Goal: Contribute content

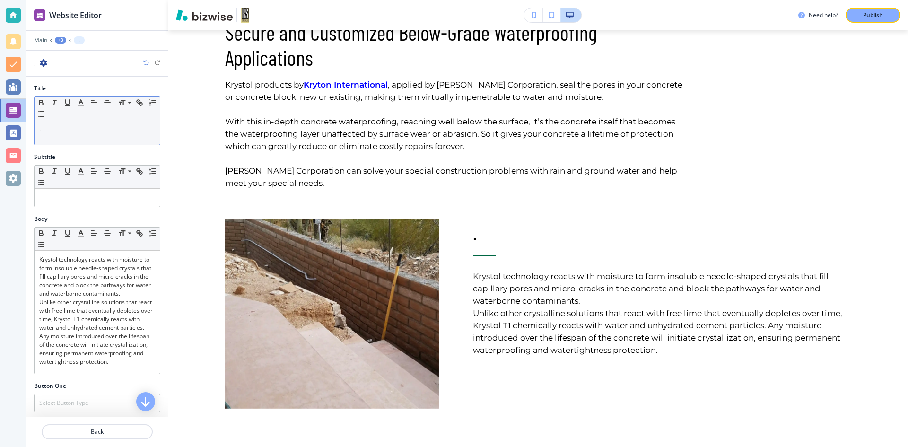
click at [62, 132] on p "." at bounding box center [97, 129] width 116 height 9
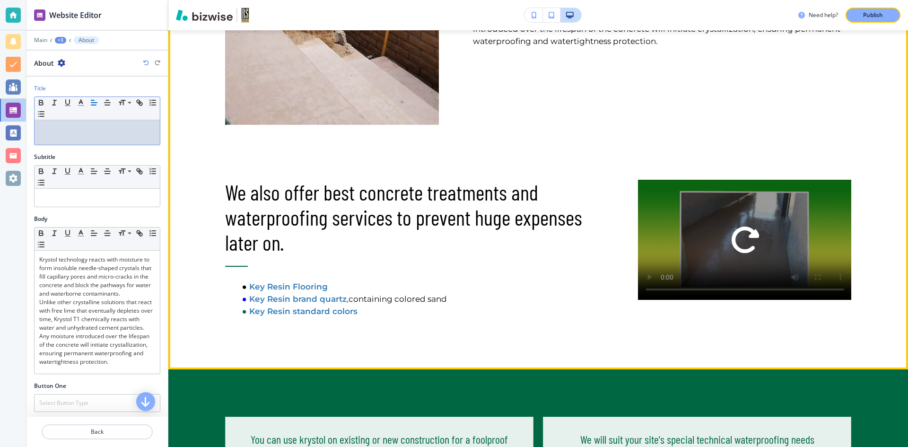
scroll to position [762, 0]
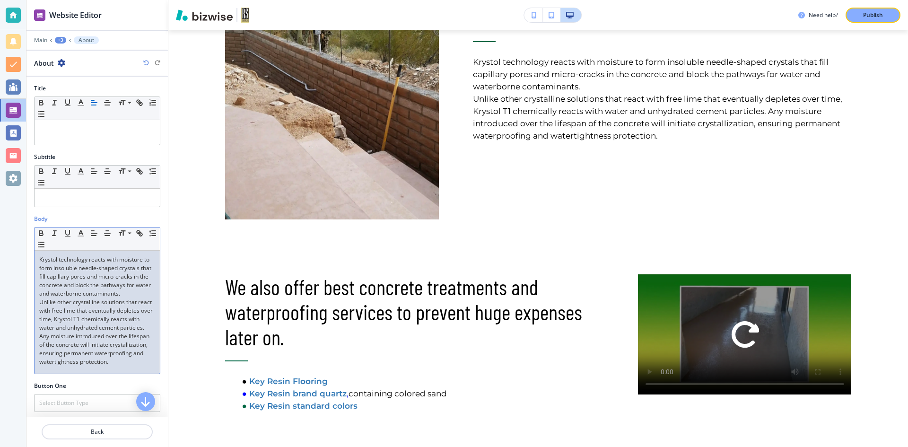
click at [122, 325] on p "Unlike other crystalline solutions that react with free lime that eventually de…" at bounding box center [97, 332] width 116 height 68
click at [123, 327] on p "Unlike other crystalline solutions that react with free lime that eventually de…" at bounding box center [97, 332] width 116 height 68
drag, startPoint x: 123, startPoint y: 327, endPoint x: 386, endPoint y: 234, distance: 278.9
click at [386, 234] on div "We also offer best concrete treatments and waterproofing services to prevent hu…" at bounding box center [397, 322] width 413 height 190
click at [104, 329] on p "Unlike other crystalline solutions that react with free lime that eventually de…" at bounding box center [97, 332] width 116 height 68
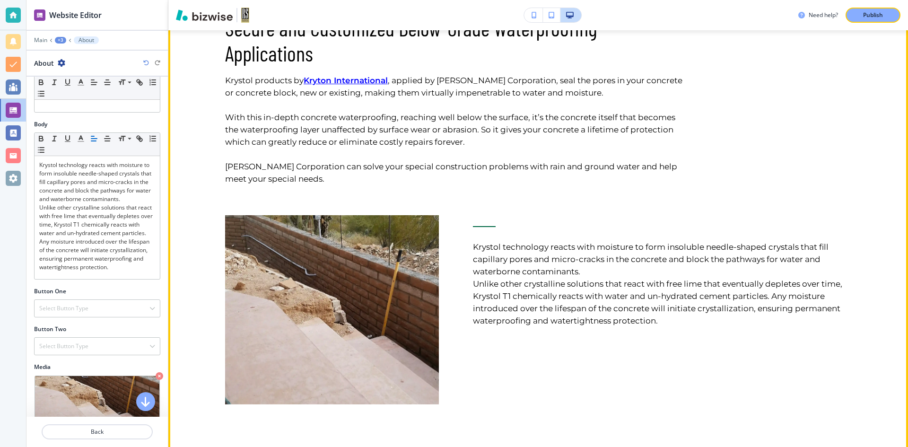
scroll to position [572, 0]
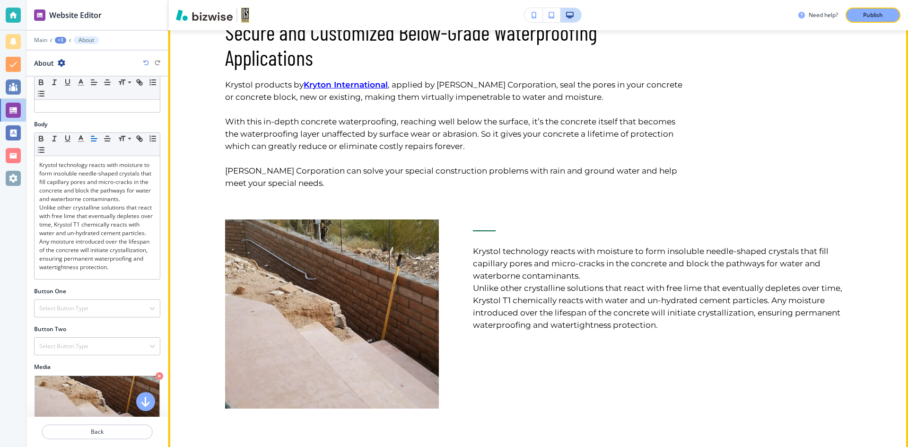
click at [787, 202] on div "Krystol technology reacts with moisture to form insoluble needle-shaped crystal…" at bounding box center [645, 290] width 413 height 237
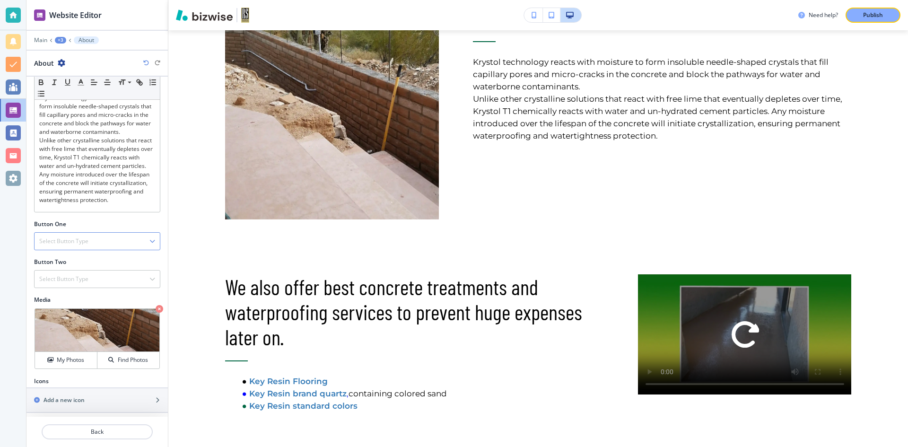
scroll to position [171, 0]
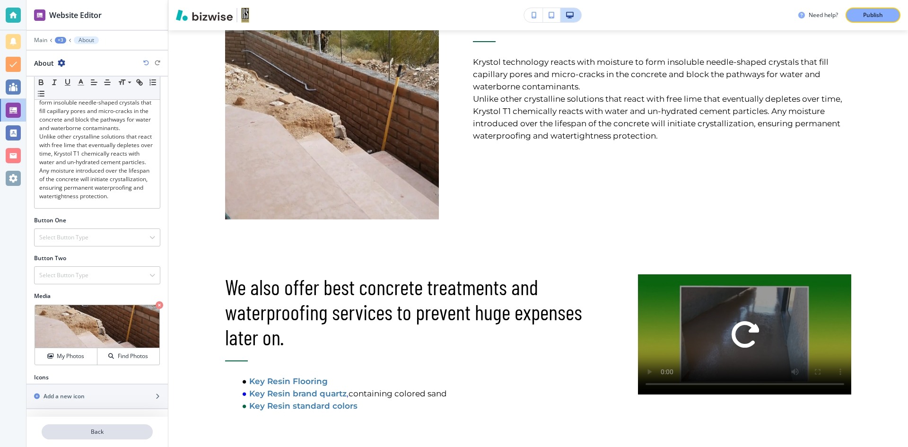
click at [105, 430] on p "Back" at bounding box center [97, 432] width 109 height 9
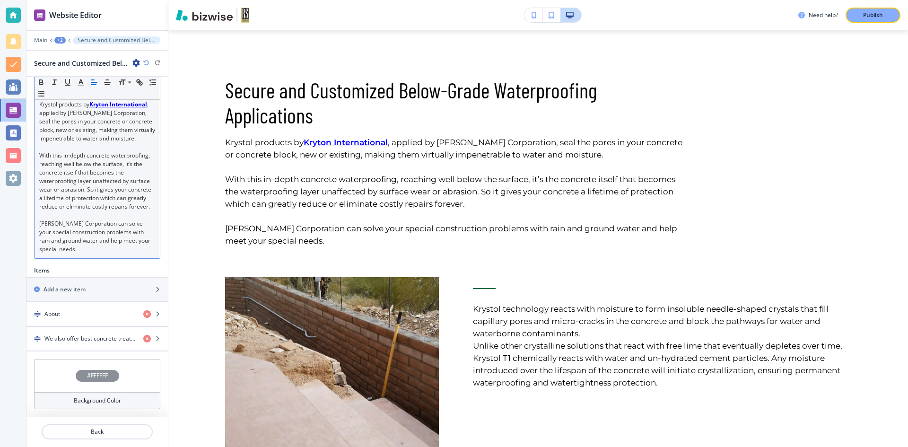
scroll to position [174, 0]
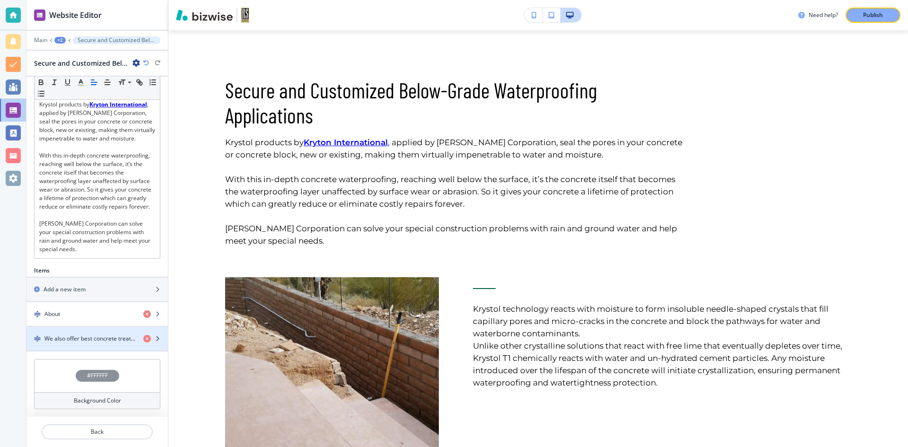
click at [95, 343] on div "button" at bounding box center [96, 347] width 141 height 8
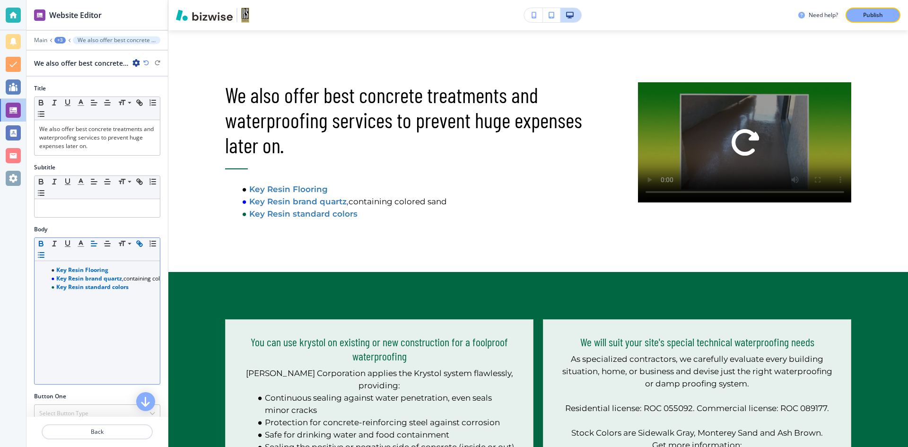
scroll to position [956, 0]
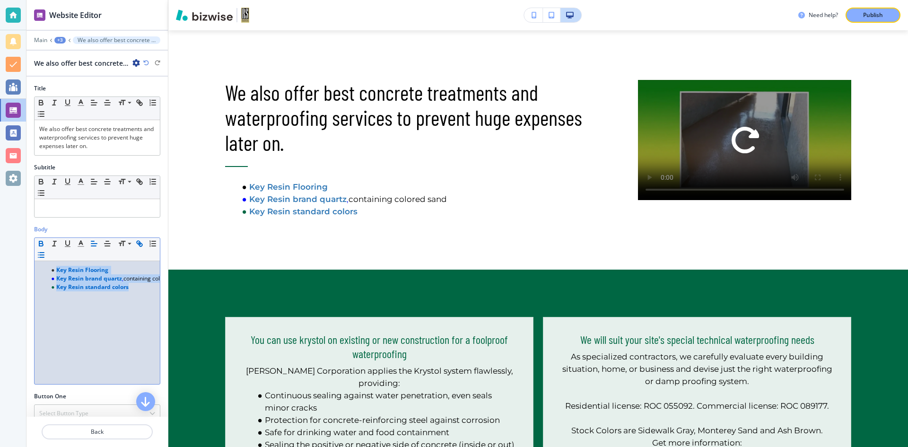
drag, startPoint x: 132, startPoint y: 288, endPoint x: 44, endPoint y: 266, distance: 90.5
click at [44, 266] on ul "Key Resin Flooring Key Resin brand quartz , containing colored sand Key Resin s…" at bounding box center [97, 279] width 116 height 26
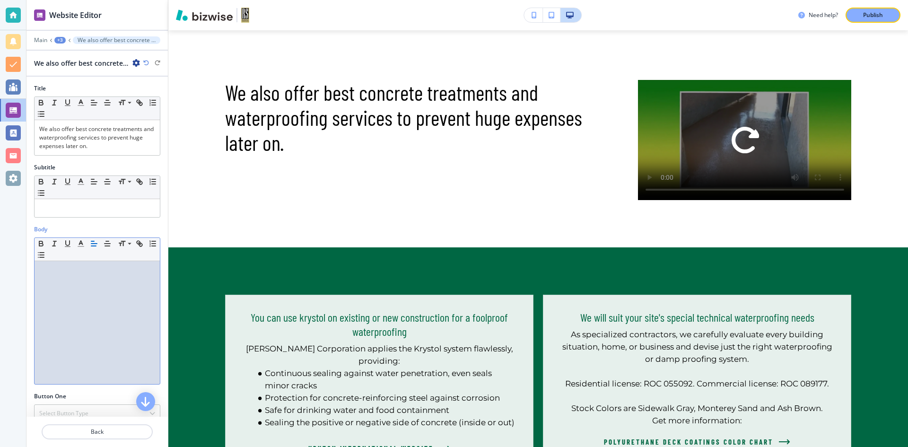
paste div
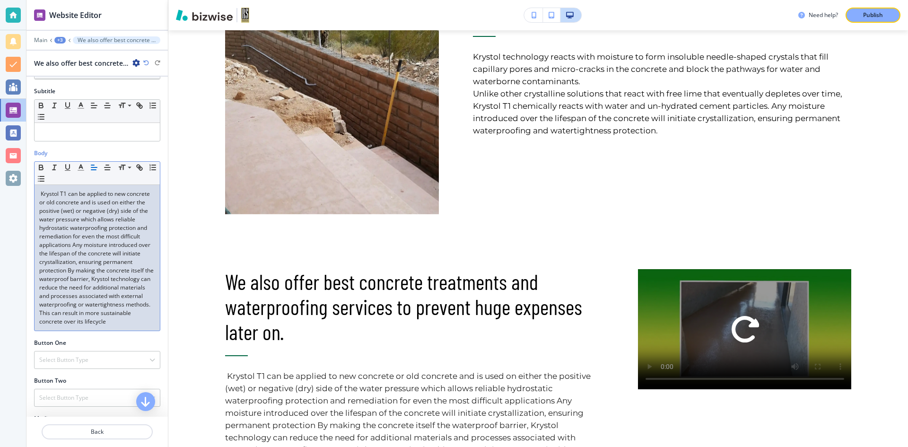
scroll to position [0, 0]
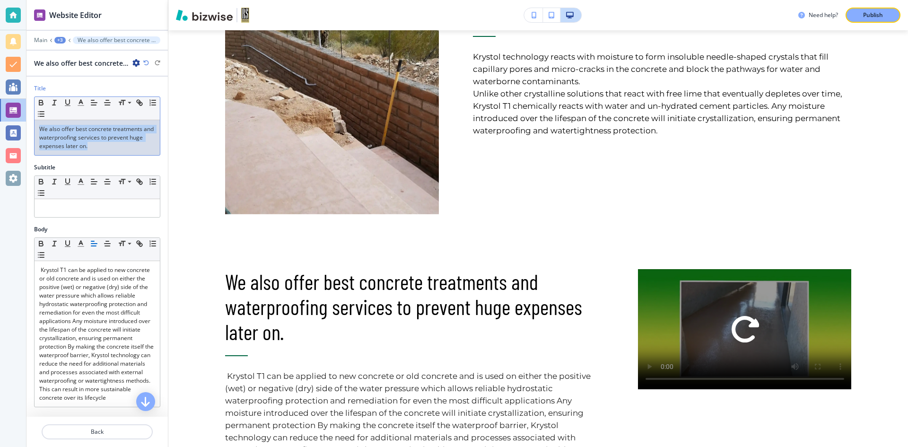
drag, startPoint x: 106, startPoint y: 149, endPoint x: 30, endPoint y: 123, distance: 80.8
click at [30, 123] on div "Title Small Normal Large Huge We also offer best concrete treatments and waterp…" at bounding box center [96, 123] width 141 height 79
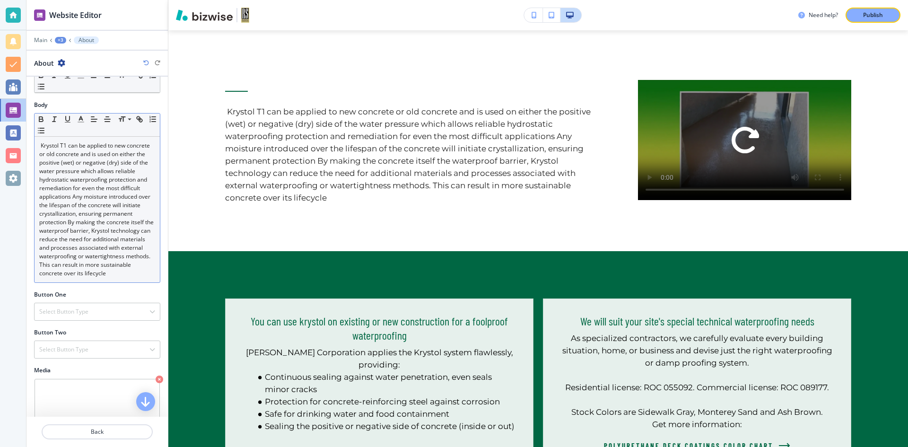
scroll to position [113, 0]
click at [139, 279] on p "Krystol T1 can be applied to new concrete or old concrete and is used on either…" at bounding box center [97, 210] width 116 height 136
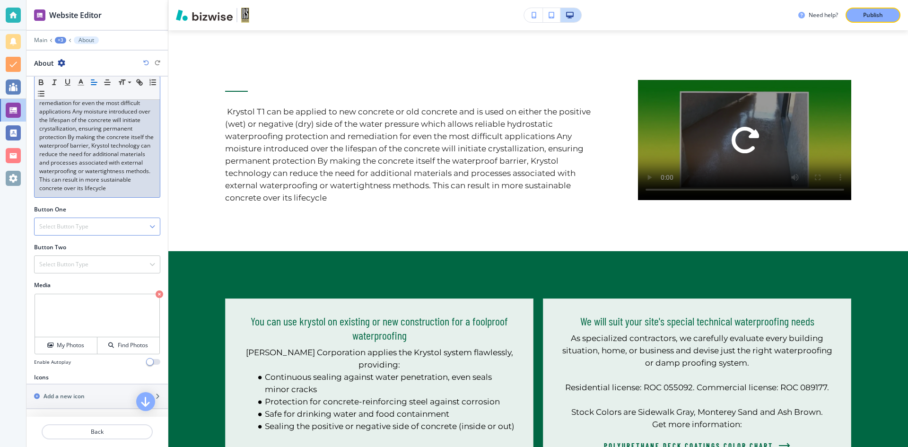
scroll to position [208, 0]
click at [100, 431] on p "Back" at bounding box center [97, 432] width 109 height 9
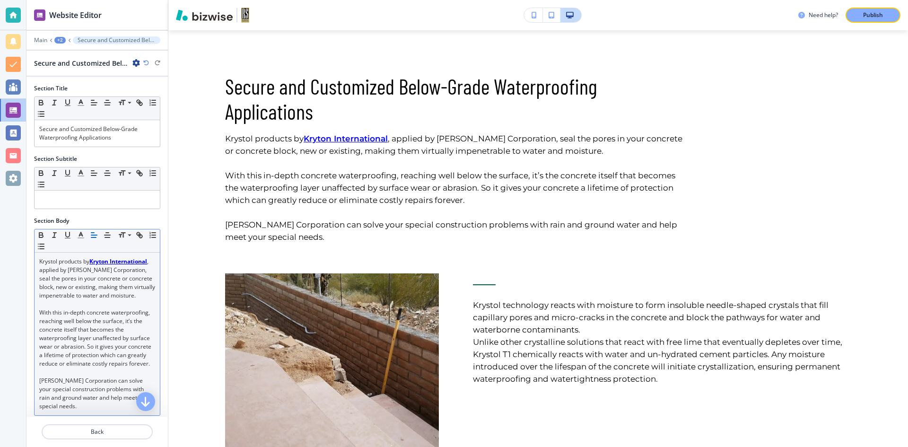
scroll to position [515, 0]
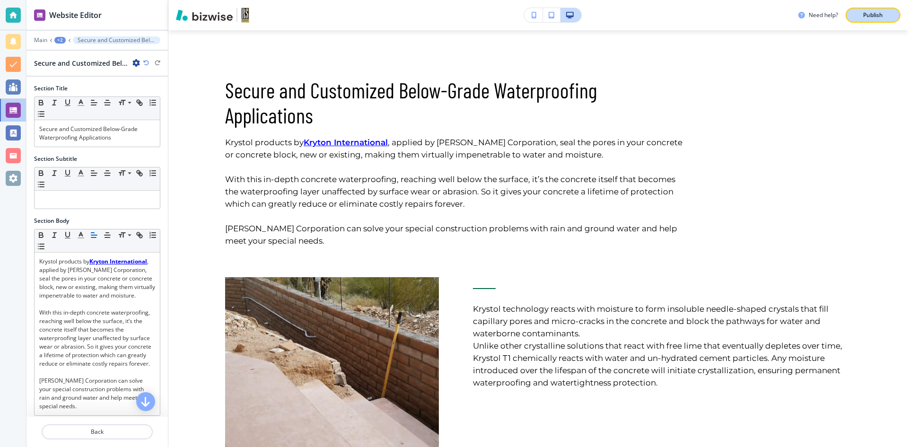
click at [857, 11] on button "Publish" at bounding box center [873, 15] width 55 height 15
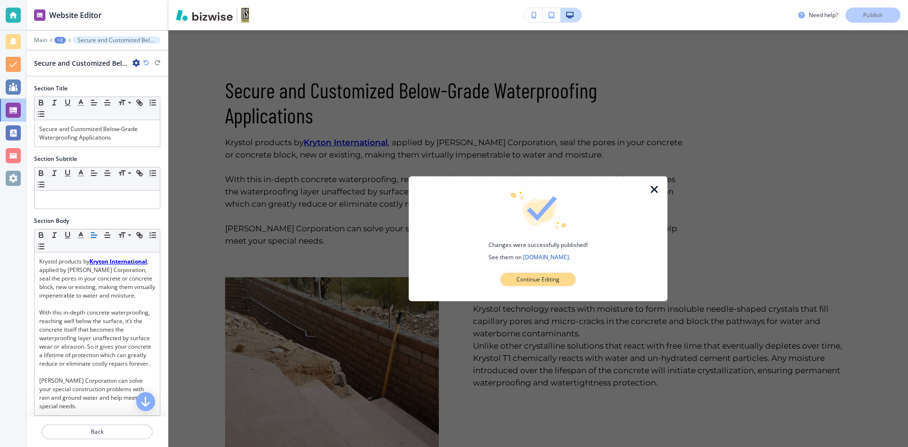
click at [553, 284] on button "Continue Editing" at bounding box center [537, 279] width 75 height 13
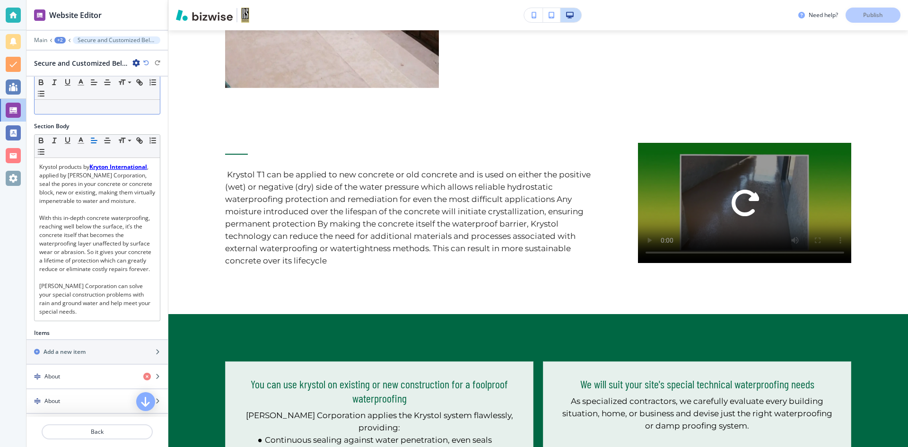
scroll to position [174, 0]
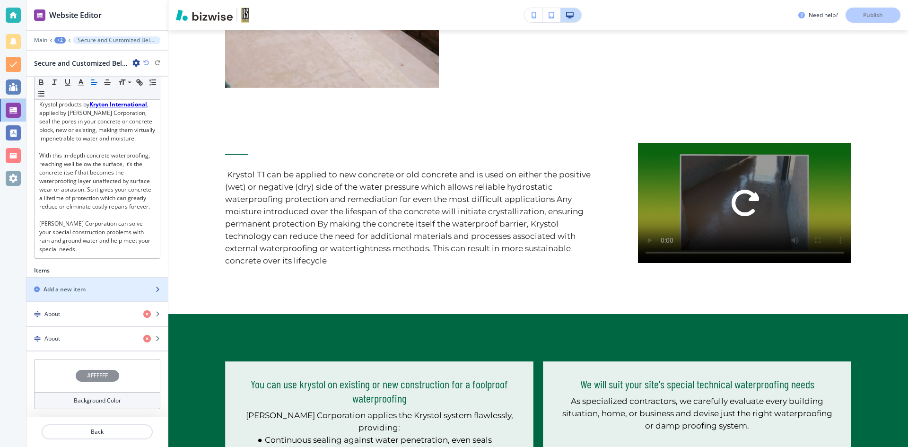
click at [90, 294] on div "button" at bounding box center [96, 298] width 141 height 8
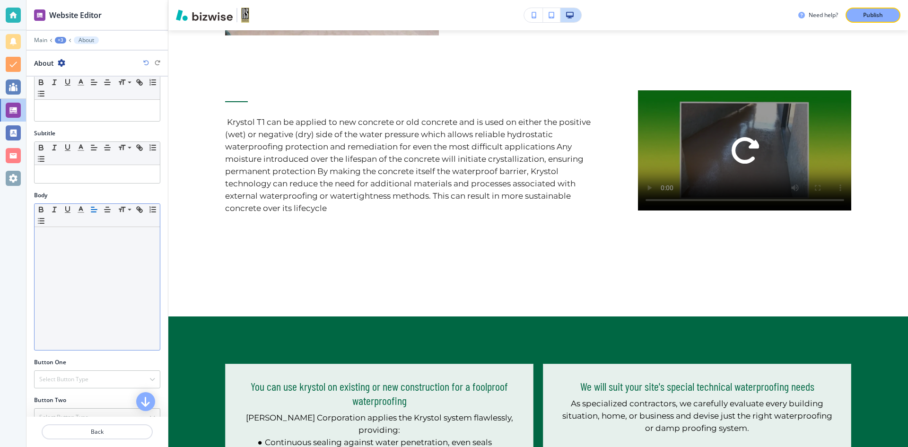
scroll to position [0, 0]
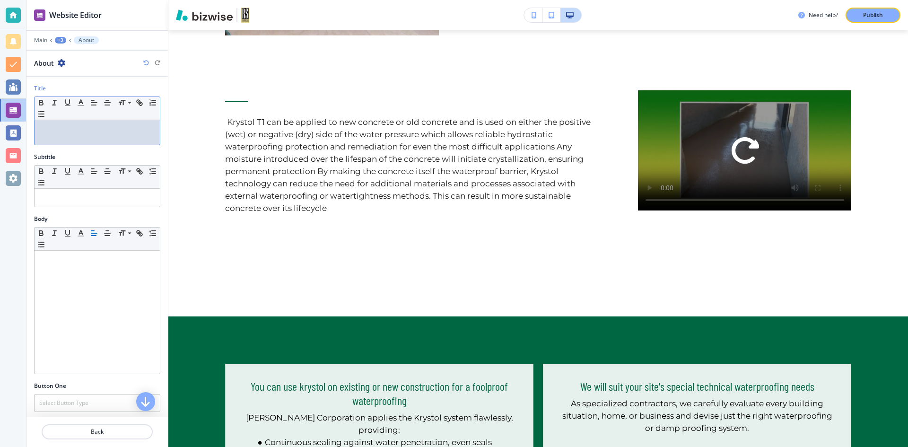
click at [46, 127] on p at bounding box center [97, 129] width 116 height 9
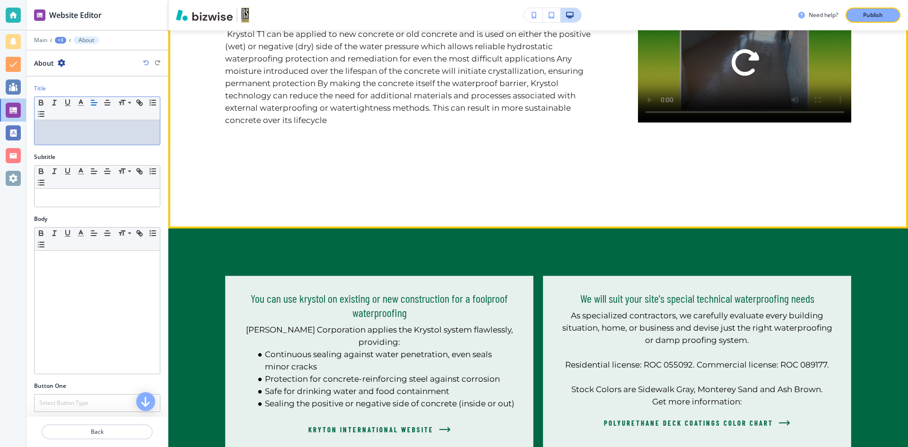
scroll to position [1040, 0]
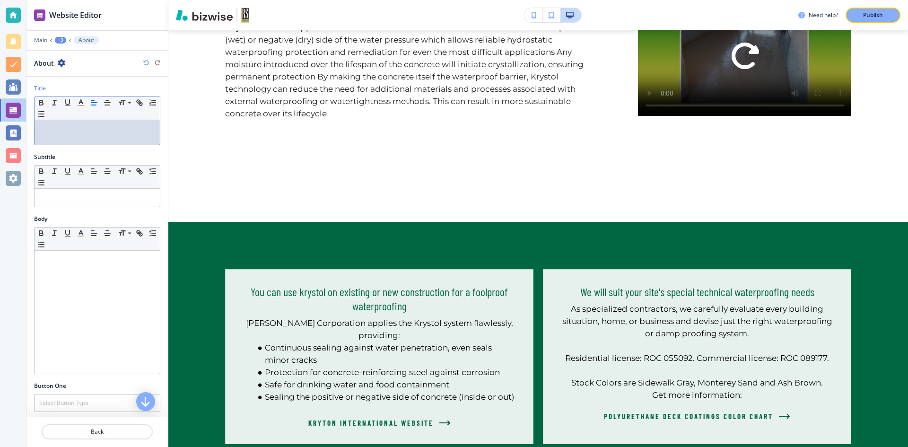
click at [41, 130] on p at bounding box center [97, 129] width 116 height 9
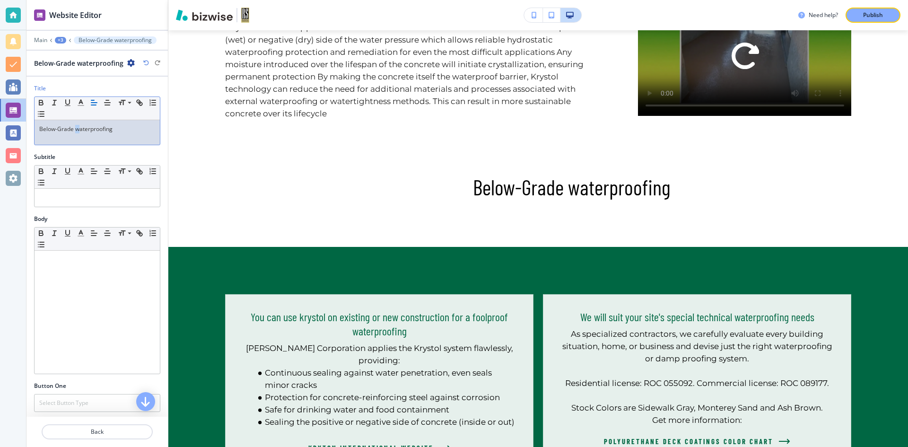
click at [77, 130] on p "Below-Grade waterproofing" at bounding box center [97, 129] width 116 height 9
click at [118, 129] on p "Below-Grade Waterproofing" at bounding box center [97, 129] width 116 height 9
click at [107, 102] on icon "button" at bounding box center [107, 102] width 9 height 9
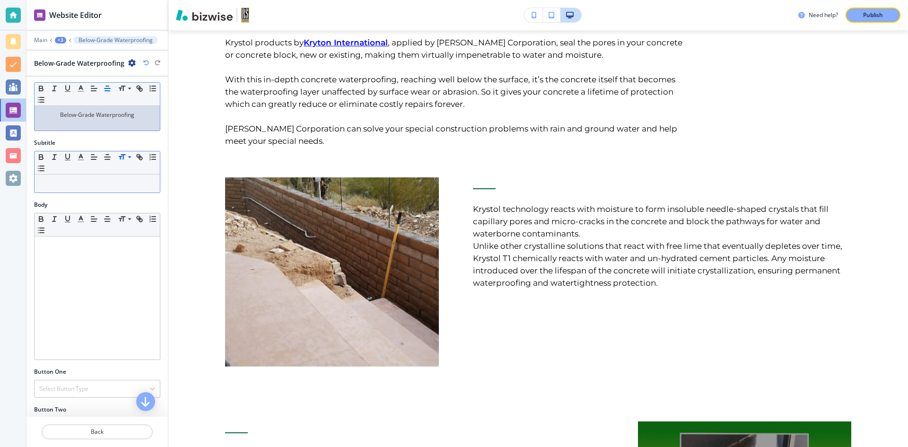
scroll to position [0, 0]
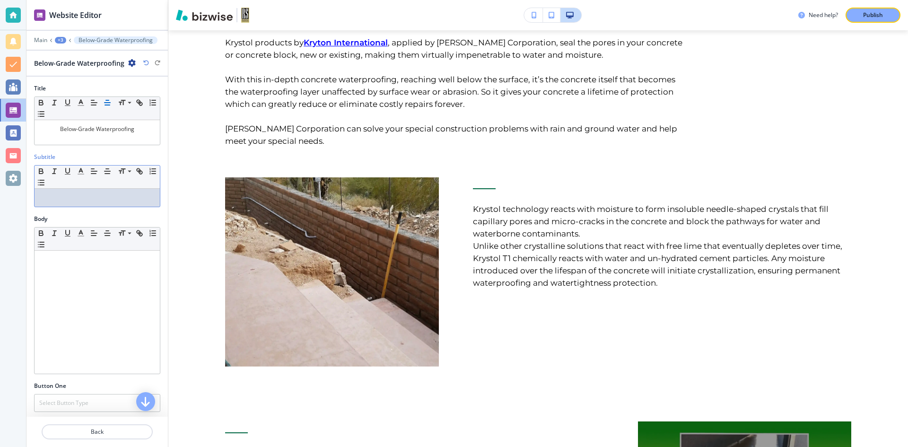
click at [66, 194] on p at bounding box center [97, 197] width 116 height 9
